Goal: Information Seeking & Learning: Learn about a topic

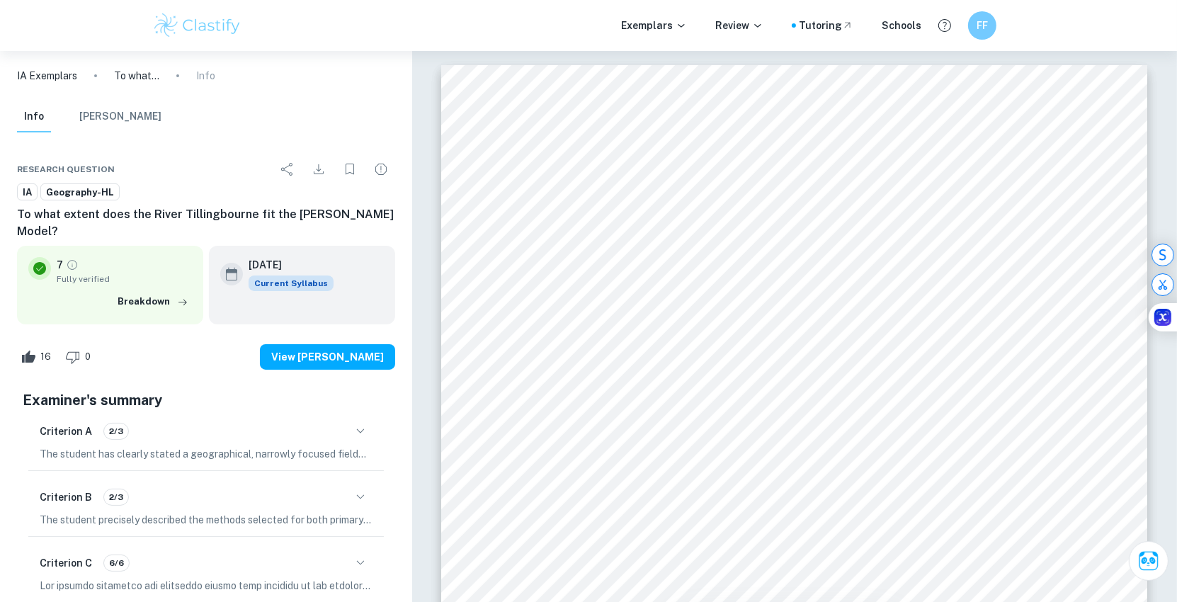
click at [191, 33] on img at bounding box center [197, 25] width 90 height 28
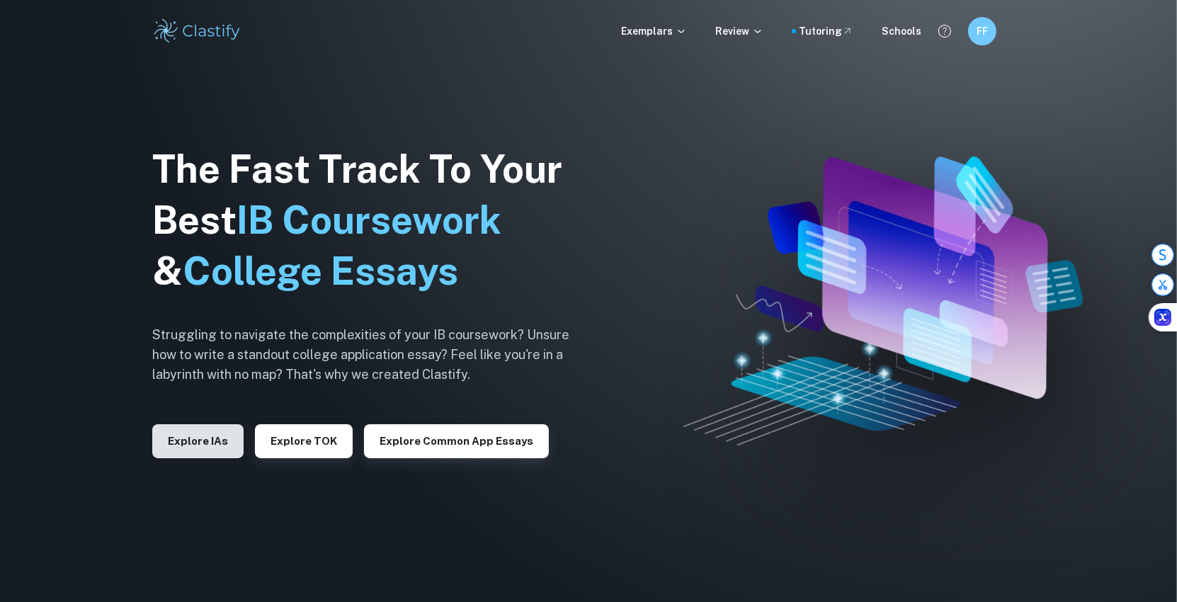
click at [231, 442] on button "Explore IAs" at bounding box center [197, 441] width 91 height 34
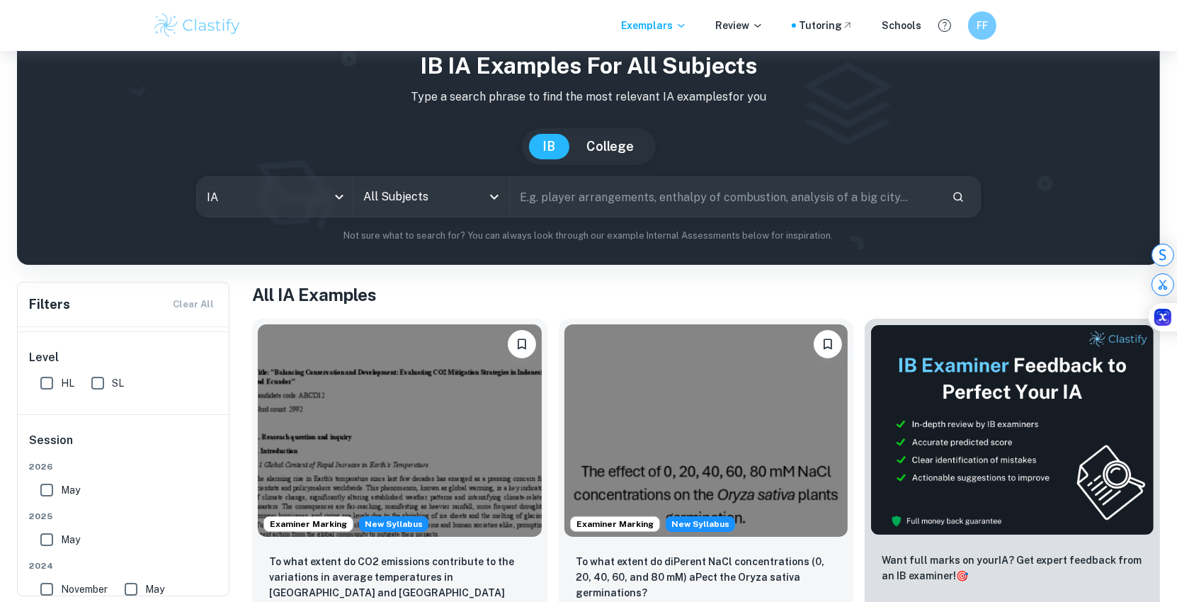
scroll to position [55, 0]
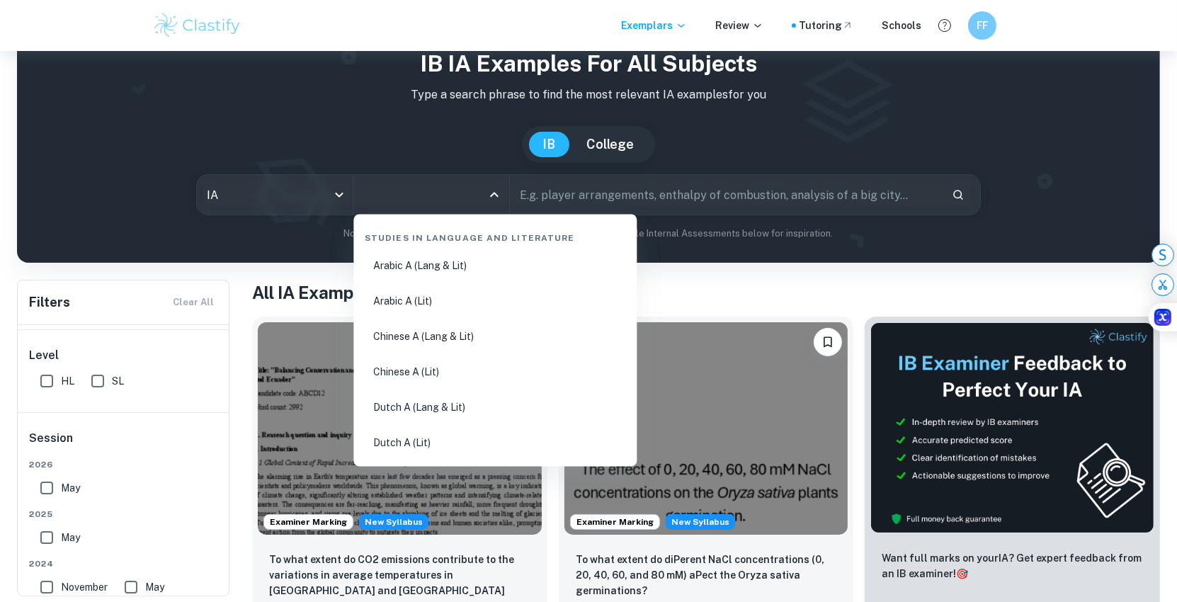
click at [455, 205] on input "All Subjects" at bounding box center [421, 194] width 122 height 27
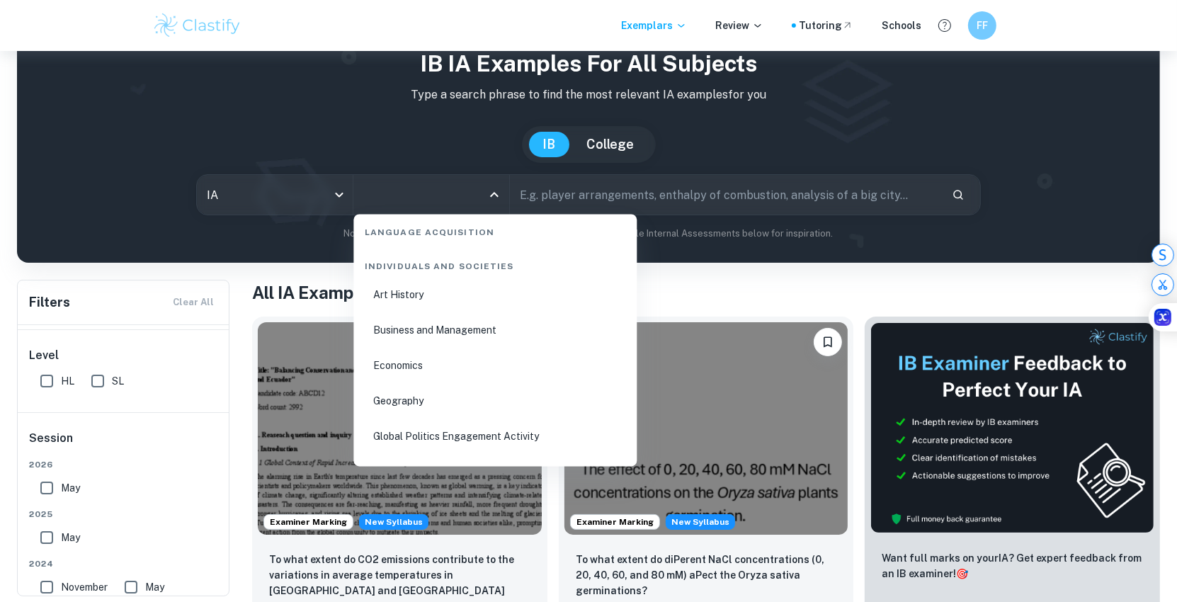
scroll to position [1725, 0]
click at [409, 322] on li "Economics" at bounding box center [495, 330] width 272 height 33
type input "Economics"
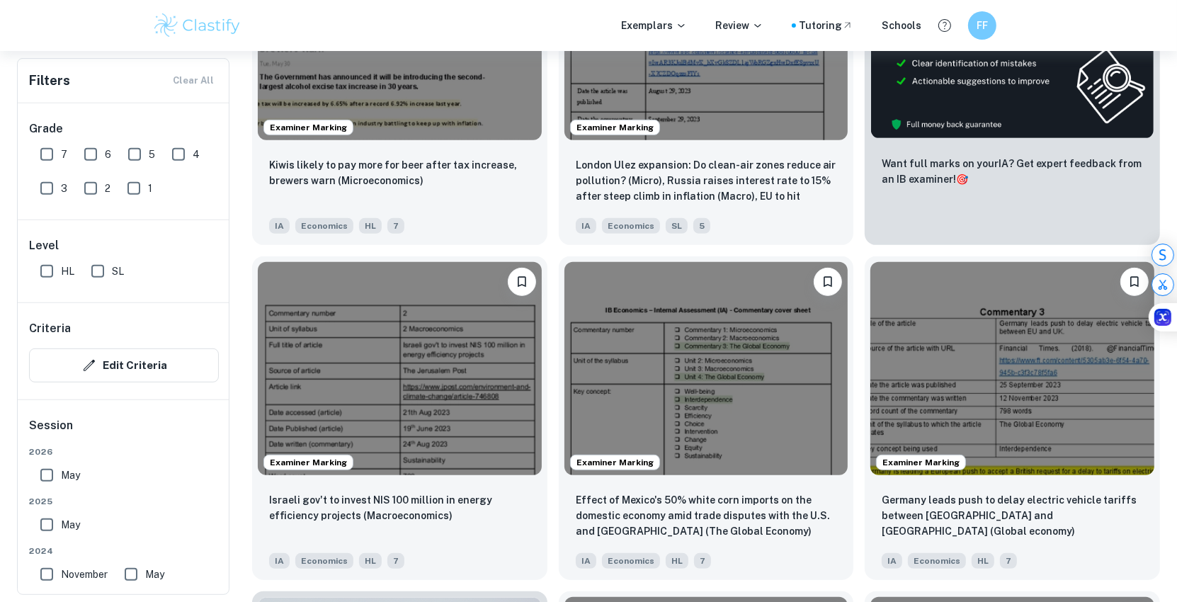
scroll to position [584, 0]
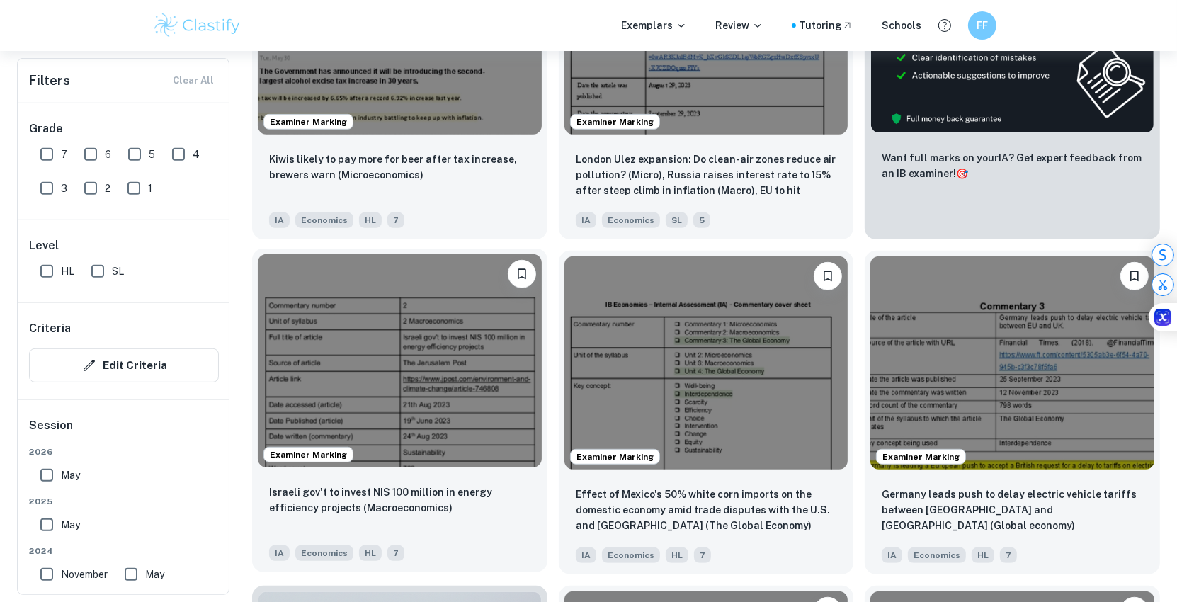
click at [357, 355] on img at bounding box center [400, 360] width 284 height 212
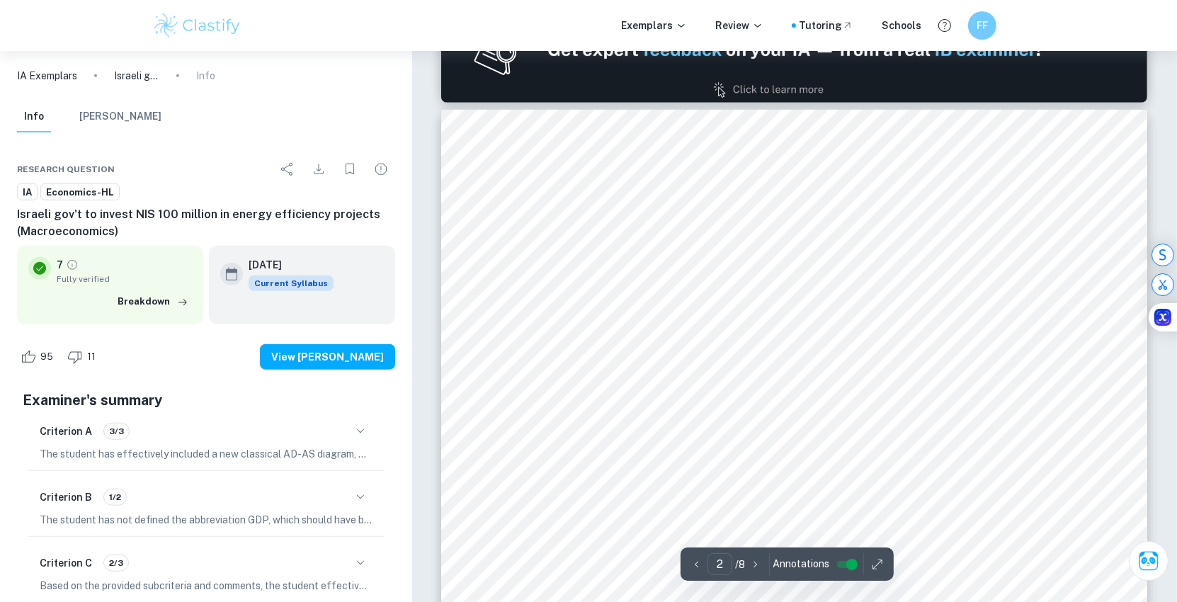
scroll to position [1067, 0]
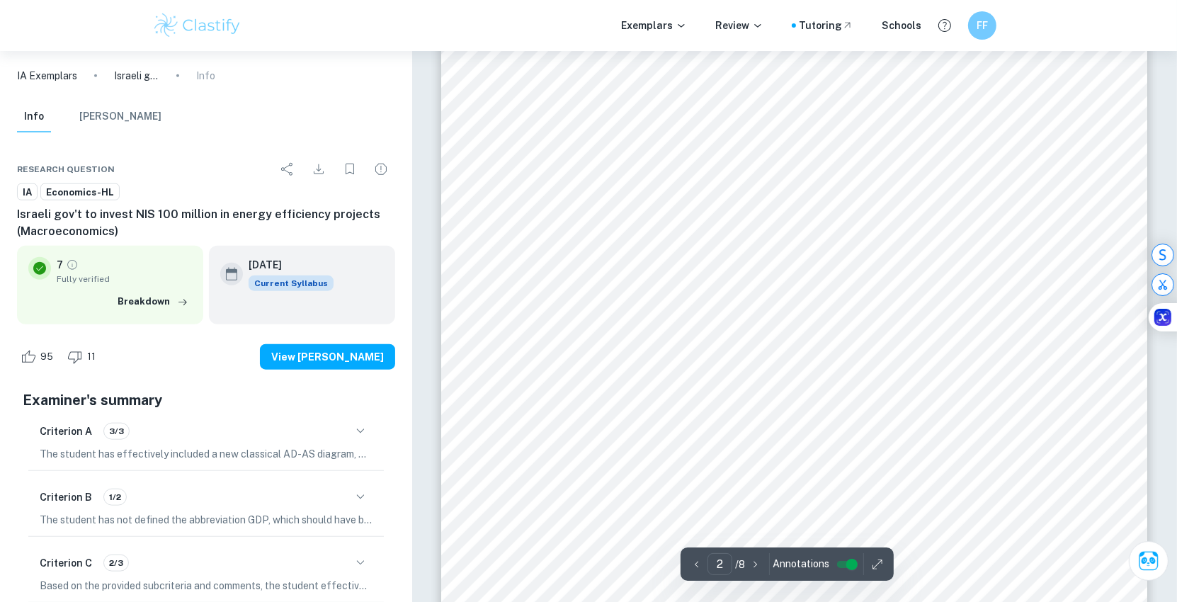
scroll to position [1296, 0]
click at [633, 389] on div "Israeli gov't to invest NIS 100 million in energy efficiency projects The new p…" at bounding box center [794, 386] width 706 height 999
click at [581, 155] on span "emissions" at bounding box center [566, 157] width 79 height 18
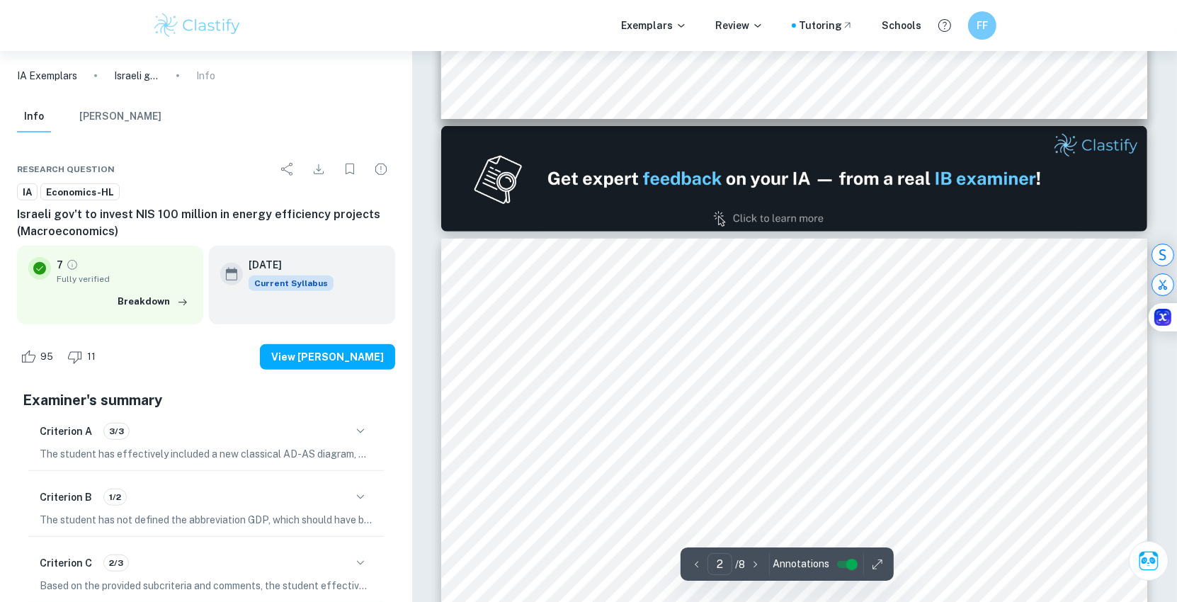
type input "1"
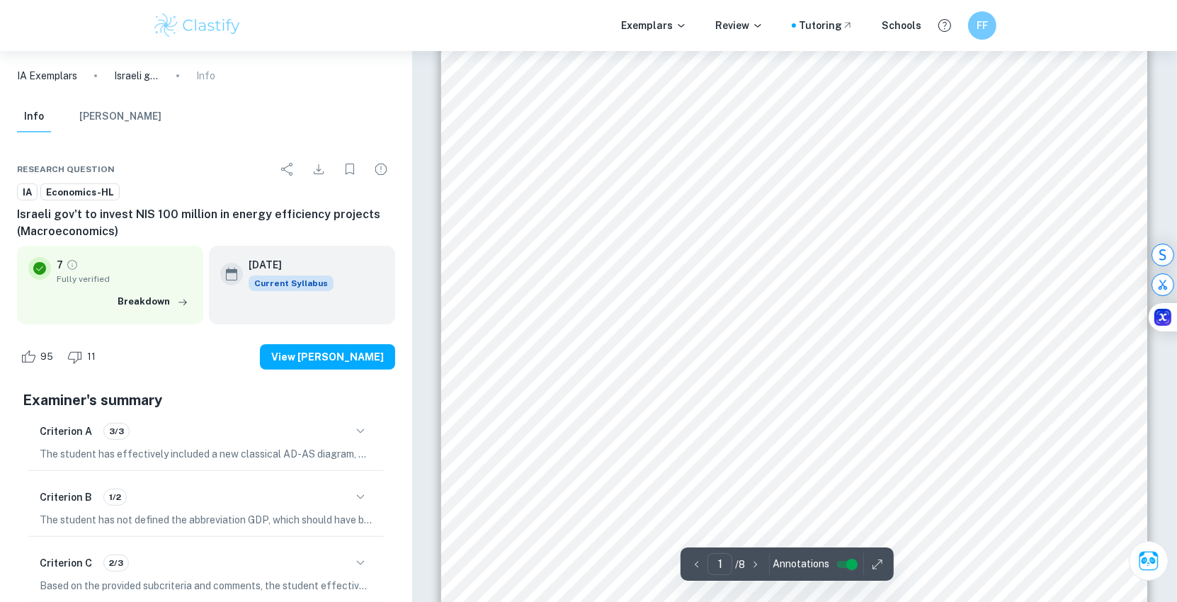
scroll to position [0, 0]
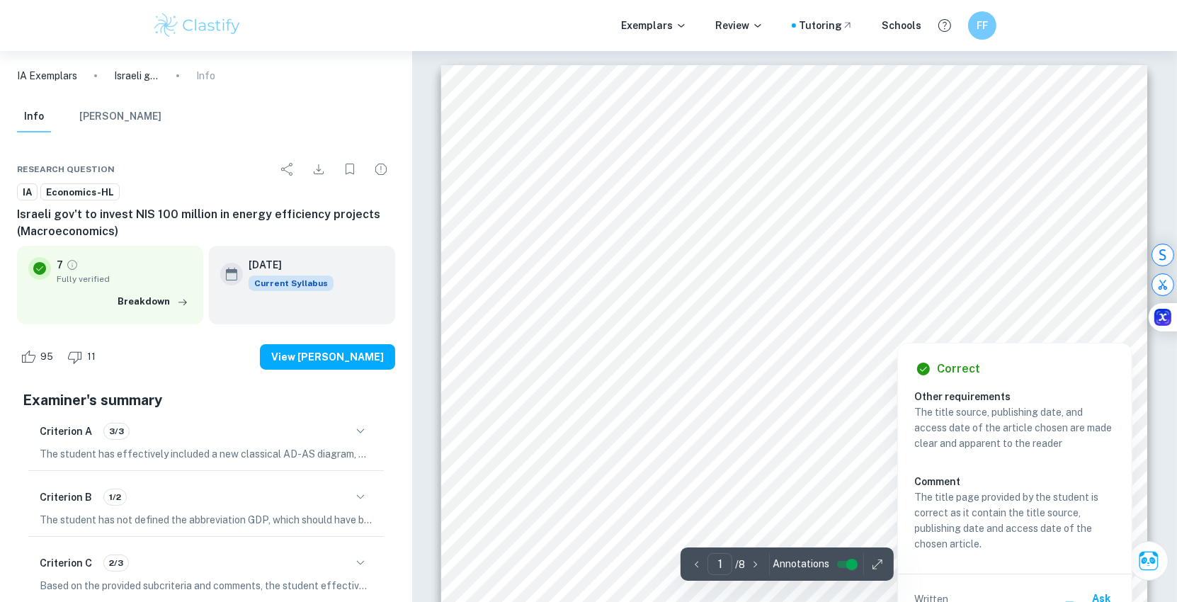
click at [834, 305] on div at bounding box center [929, 314] width 254 height 19
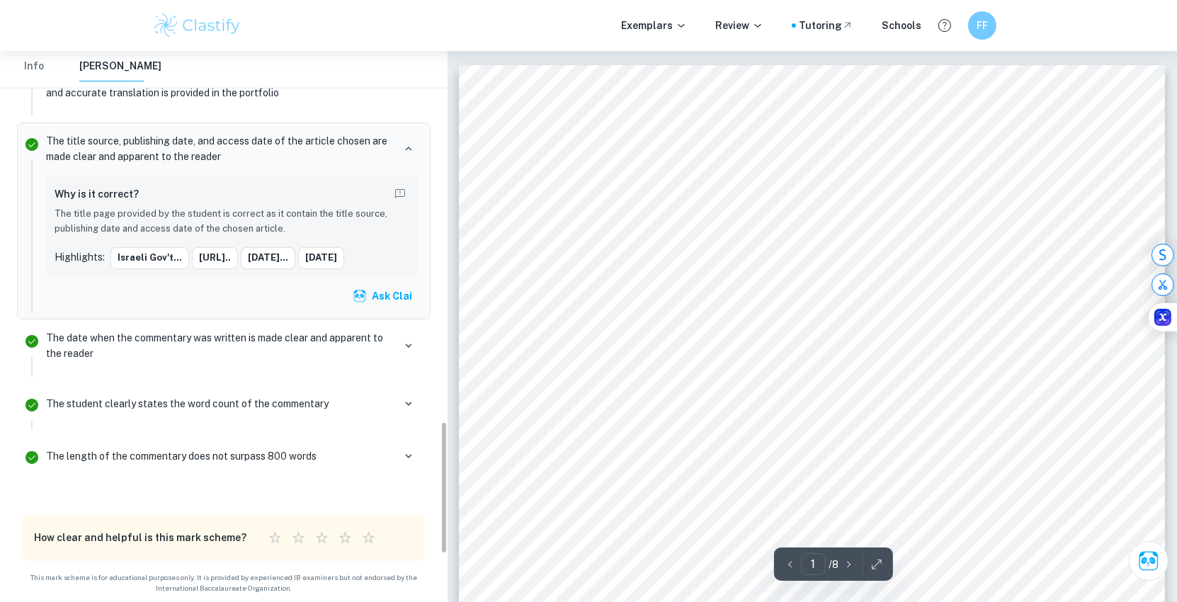
scroll to position [1534, 0]
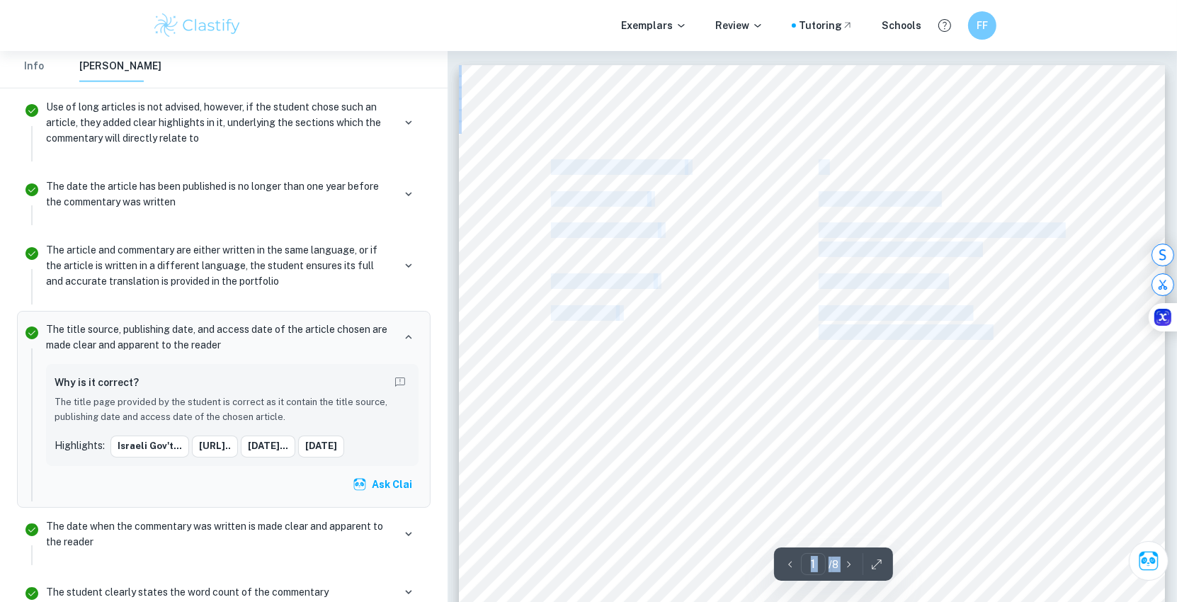
drag, startPoint x: 822, startPoint y: 305, endPoint x: 995, endPoint y: 326, distance: 174.7
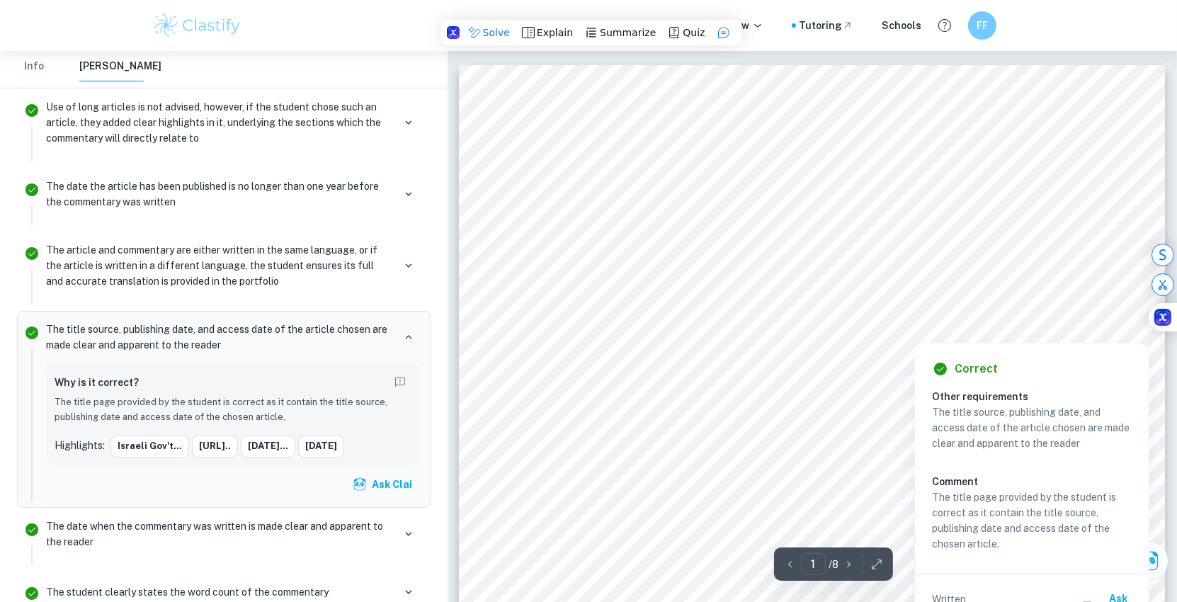
click at [987, 324] on div at bounding box center [914, 330] width 191 height 19
click at [1000, 324] on div at bounding box center [914, 330] width 191 height 19
click at [954, 330] on div at bounding box center [914, 330] width 191 height 19
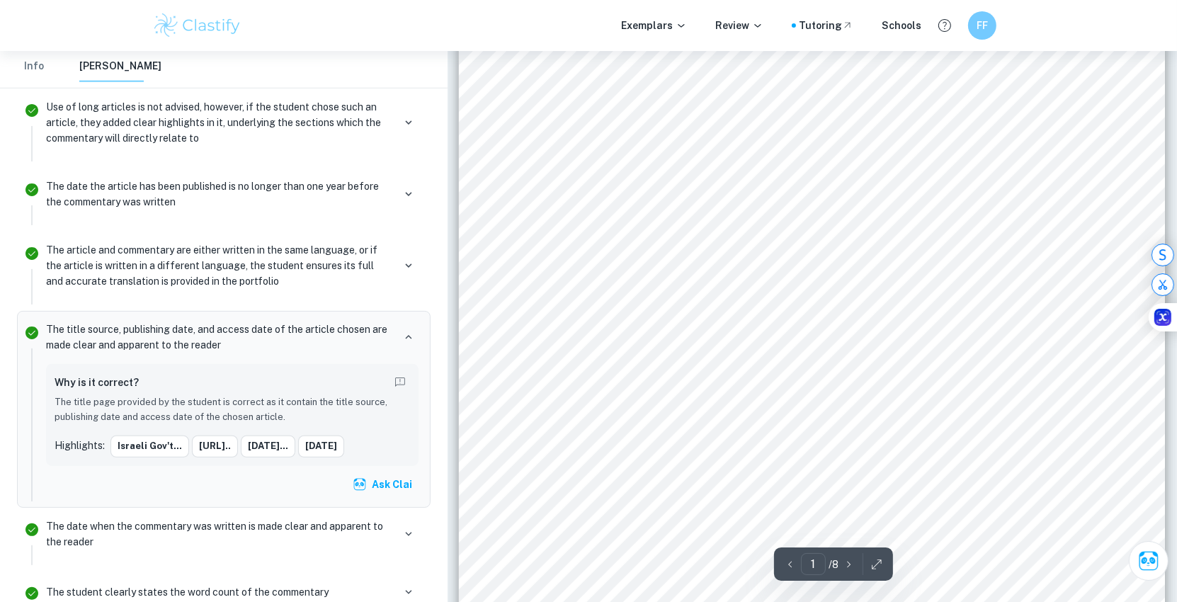
scroll to position [343, 0]
type input "6"
